Goal: Navigation & Orientation: Find specific page/section

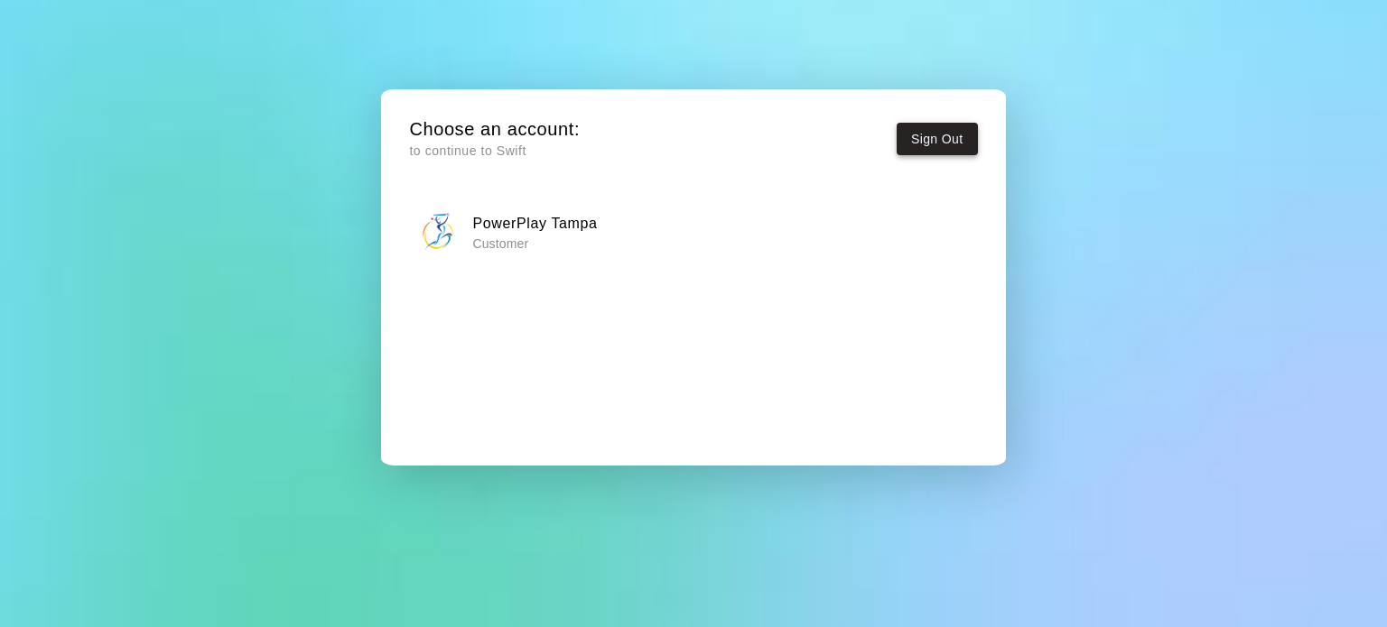
click at [919, 134] on button "Sign Out" at bounding box center [937, 139] width 81 height 33
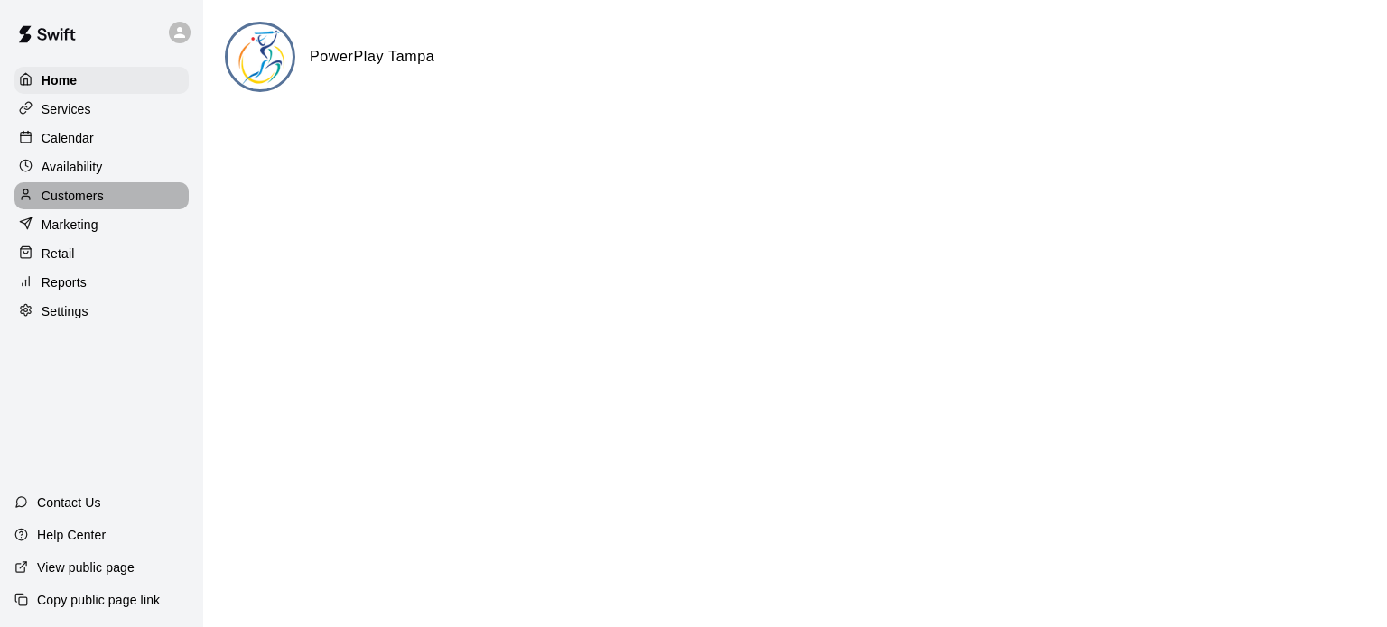
click at [87, 205] on p "Customers" at bounding box center [73, 196] width 62 height 18
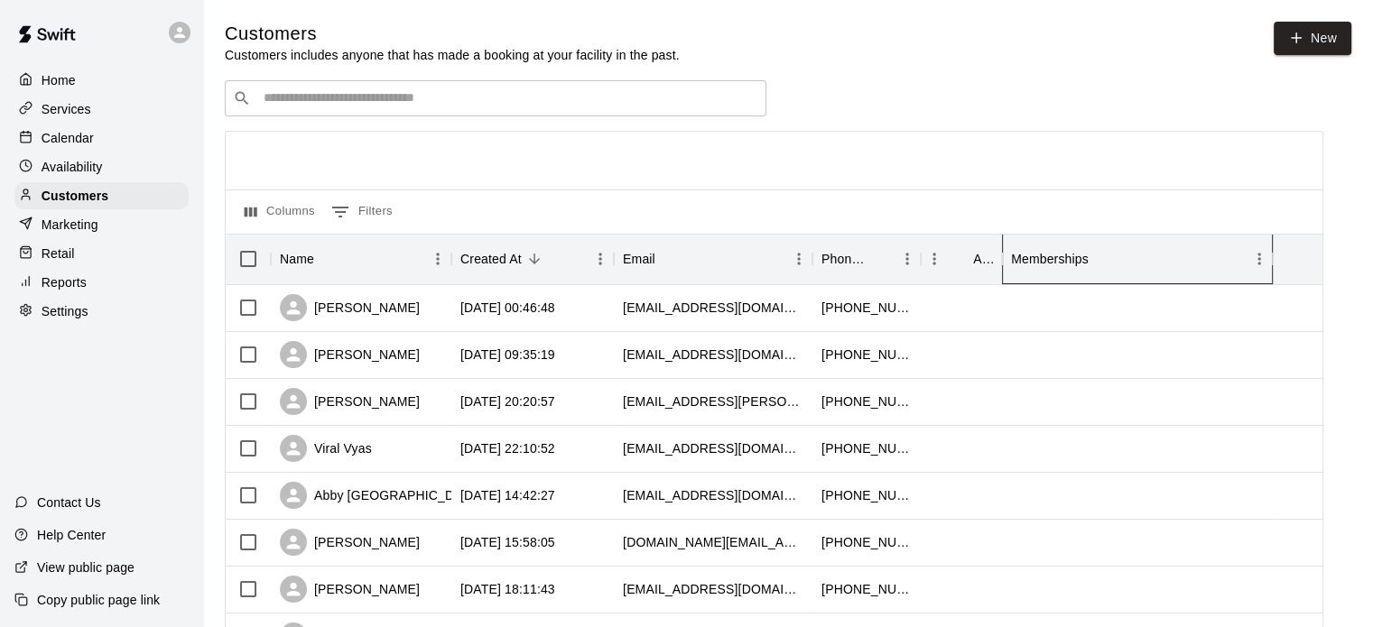
click at [1055, 263] on div "Memberships" at bounding box center [1050, 259] width 78 height 51
click at [79, 136] on p "Calendar" at bounding box center [68, 138] width 52 height 18
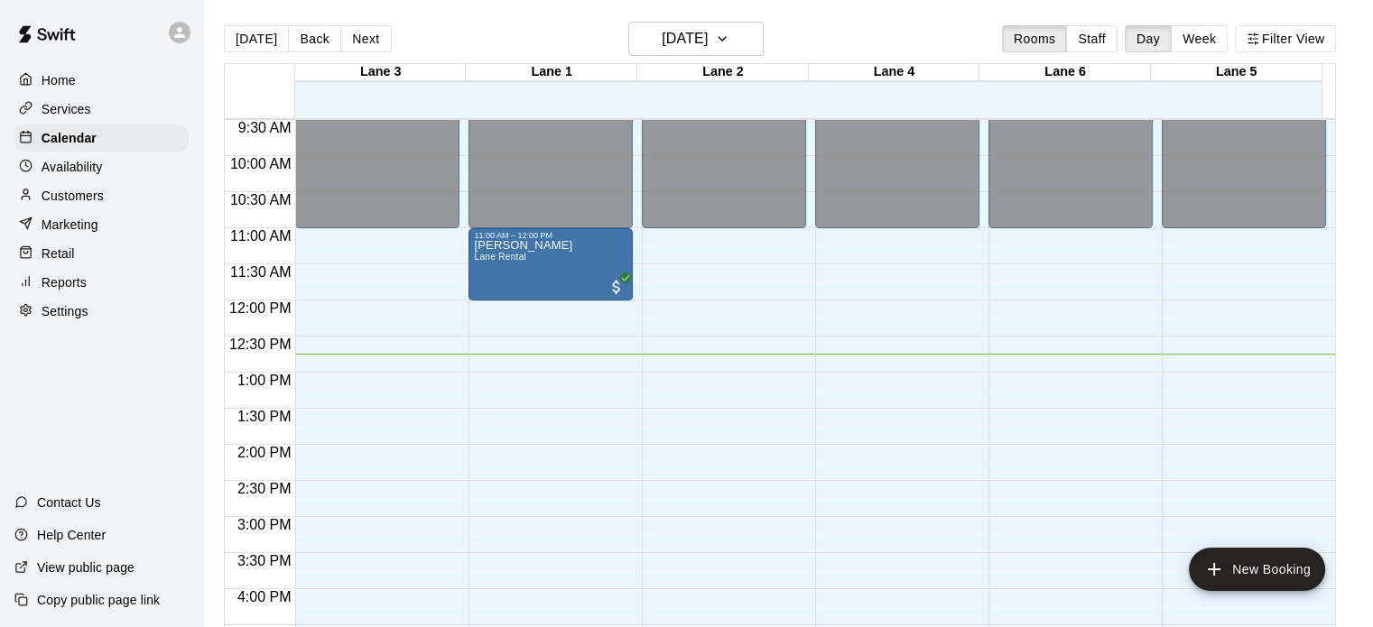
scroll to position [572, 0]
